Goal: Transaction & Acquisition: Book appointment/travel/reservation

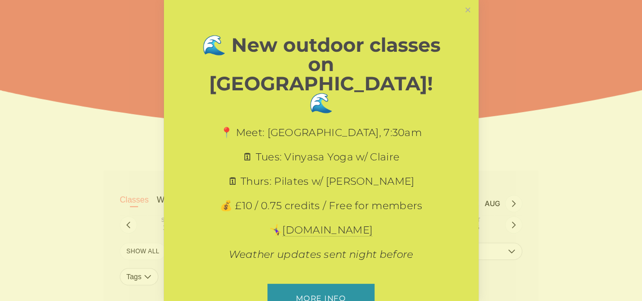
scroll to position [246, 0]
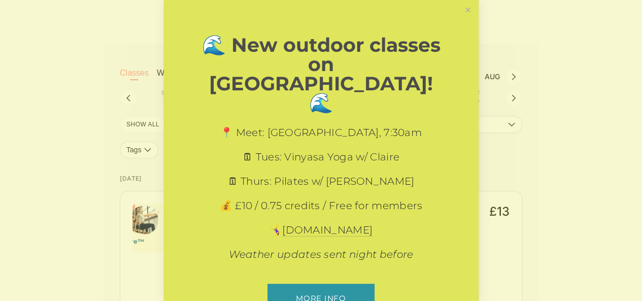
click at [460, 11] on link "Close" at bounding box center [468, 11] width 18 height 18
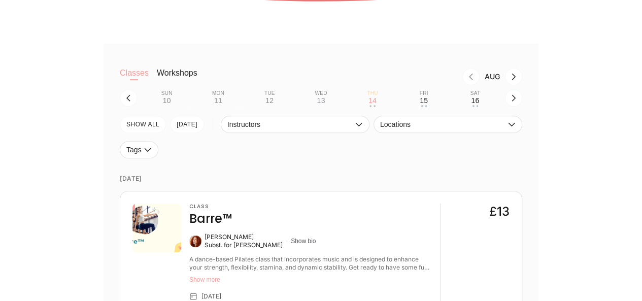
click at [428, 94] on div "Fri" at bounding box center [424, 93] width 9 height 6
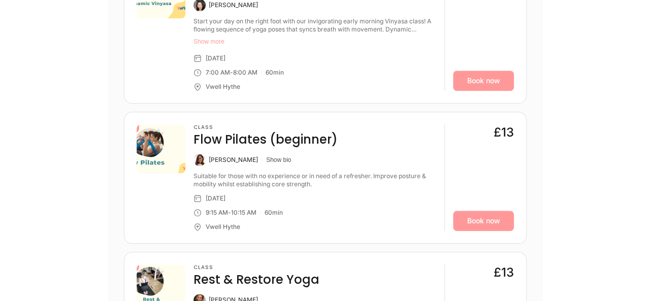
scroll to position [461, 0]
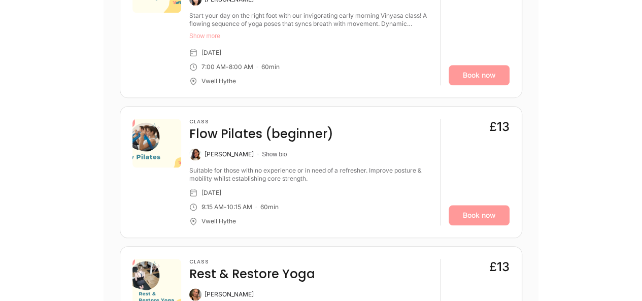
click at [263, 154] on button "Show bio" at bounding box center [274, 154] width 25 height 8
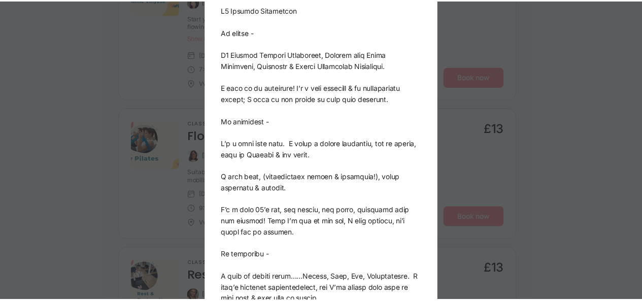
scroll to position [0, 0]
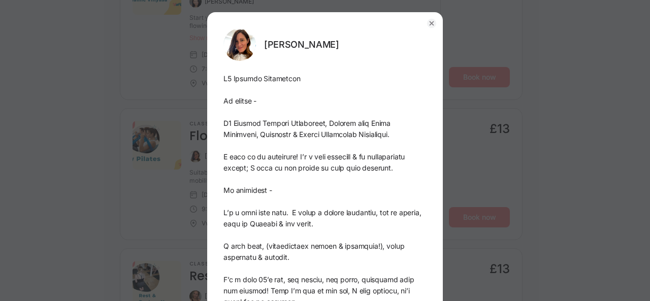
click at [428, 20] on circle "button" at bounding box center [431, 23] width 9 height 9
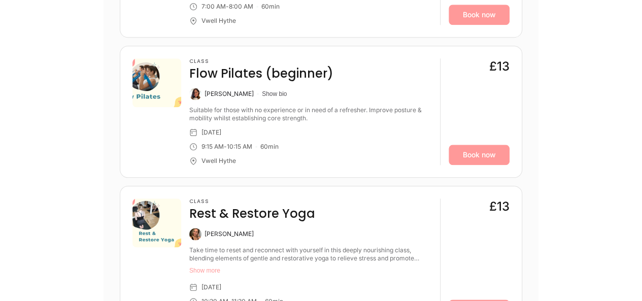
scroll to position [521, 0]
click at [506, 149] on link "Book now" at bounding box center [479, 155] width 61 height 20
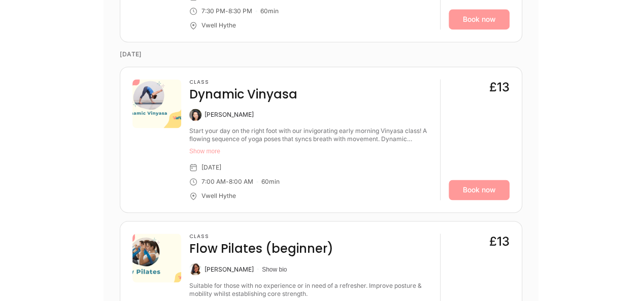
scroll to position [824, 0]
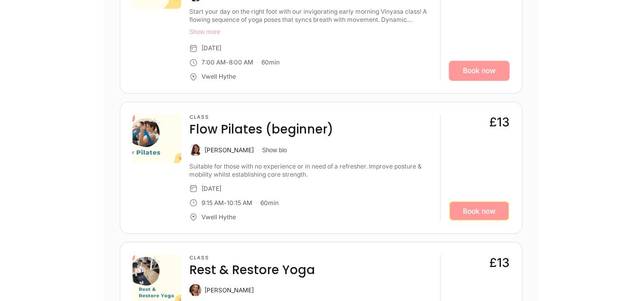
click at [481, 214] on link "Book now" at bounding box center [479, 211] width 61 height 20
